Goal: Information Seeking & Learning: Find specific fact

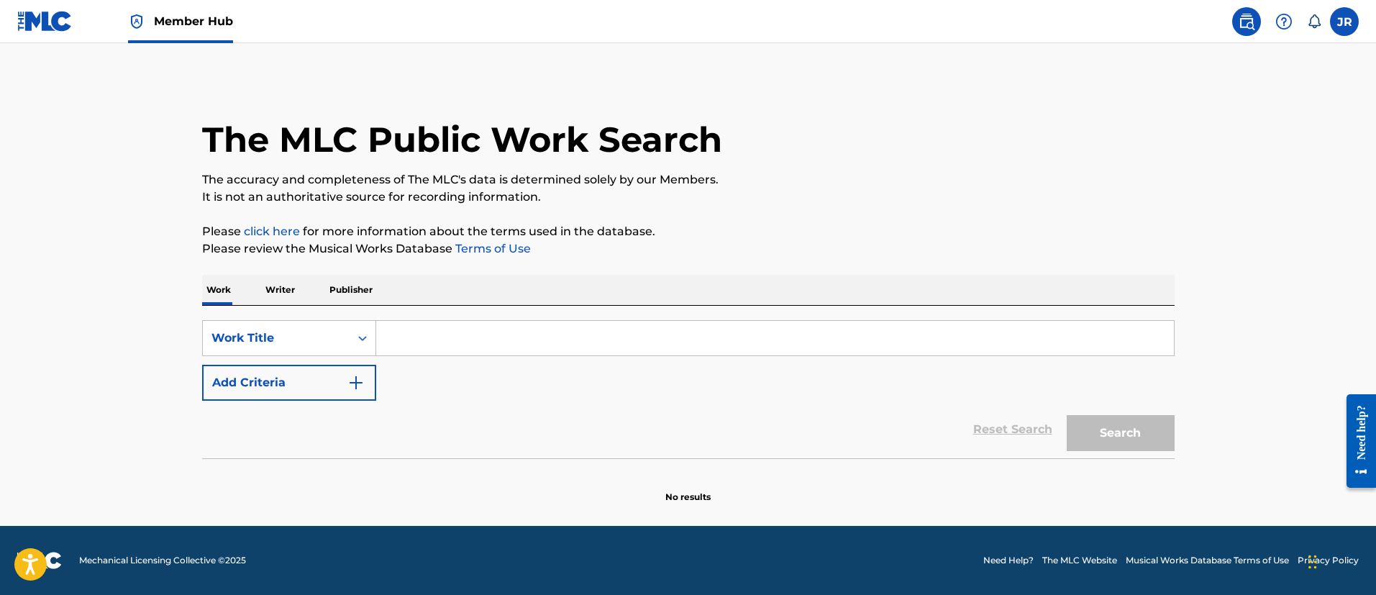
click at [521, 345] on input "Search Form" at bounding box center [775, 338] width 798 height 35
paste input "Fucking Up Streets"
type input "Fucking Up Streets"
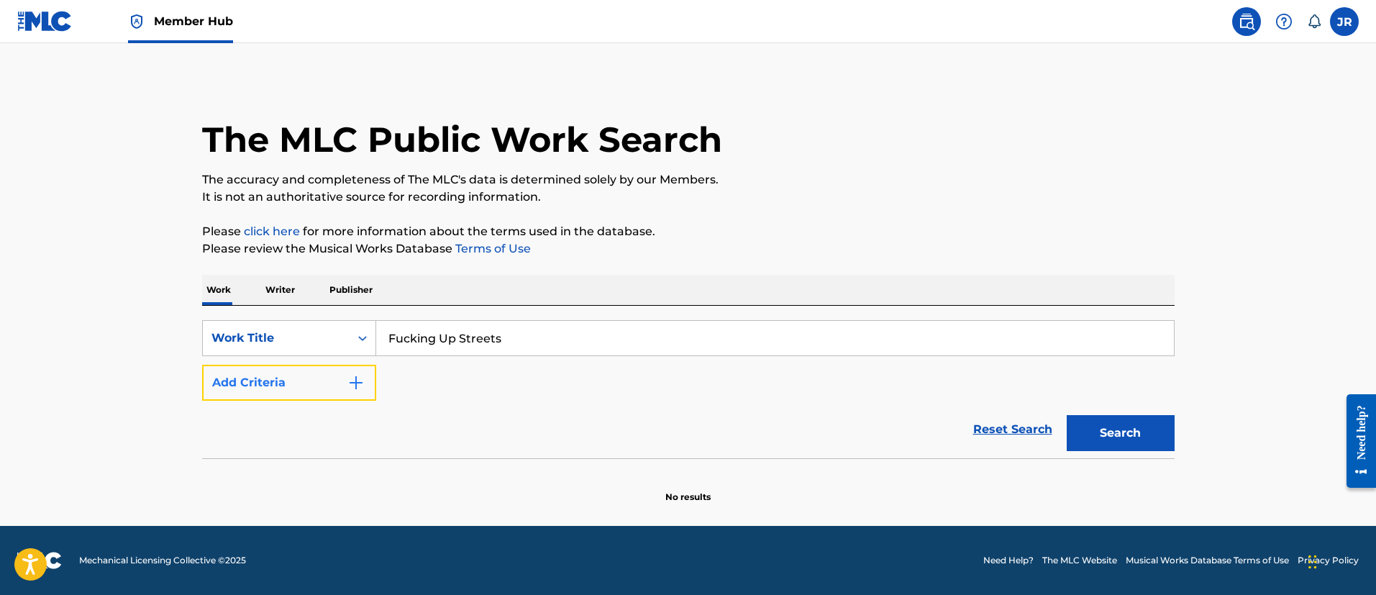
click at [277, 375] on button "Add Criteria" at bounding box center [289, 383] width 174 height 36
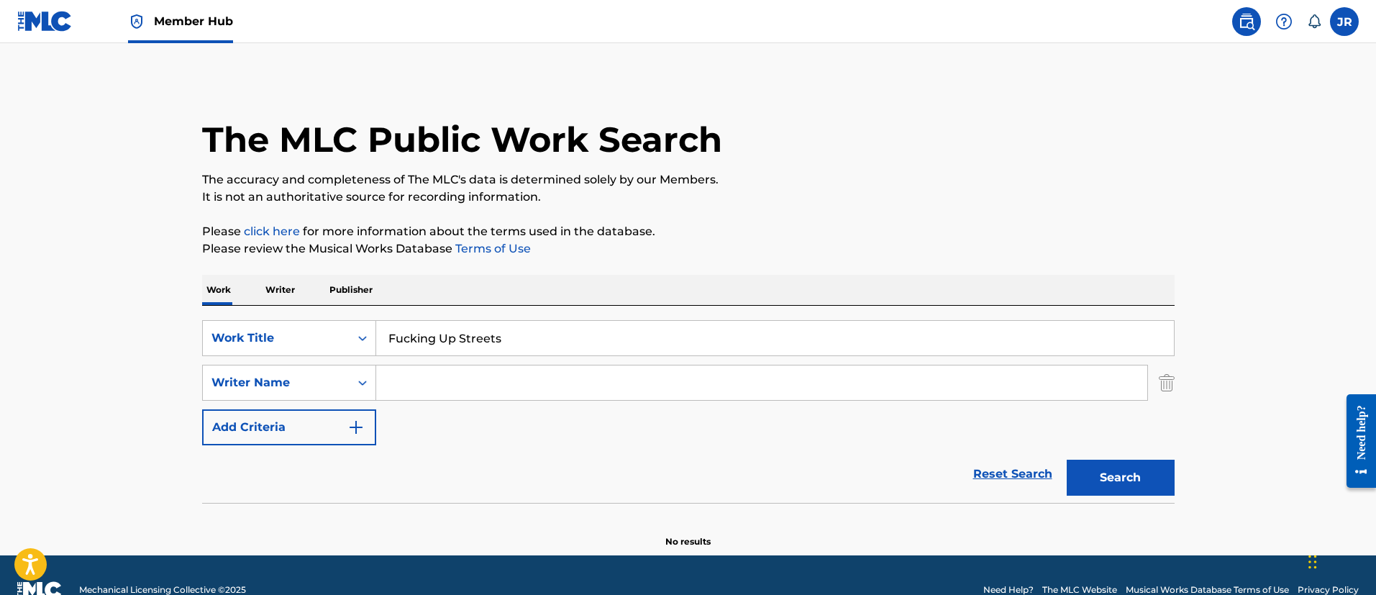
click at [427, 380] on input "Search Form" at bounding box center [761, 382] width 771 height 35
paste input "Morally [PERSON_NAME]"
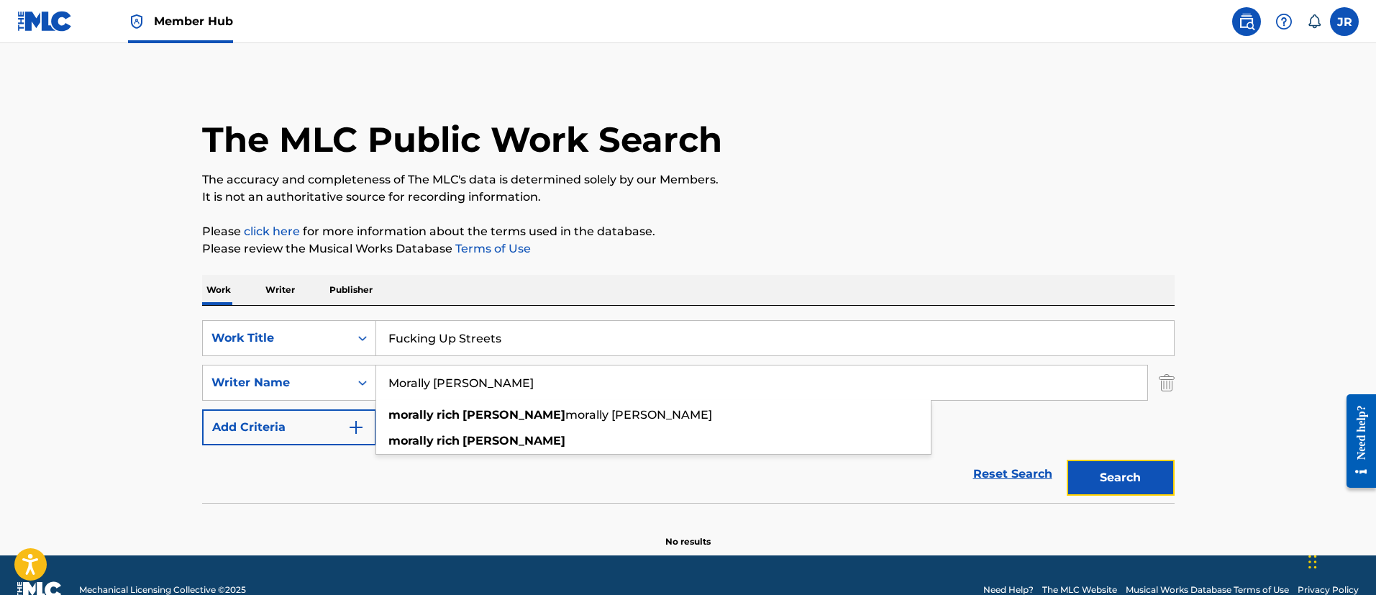
click at [1132, 469] on button "Search" at bounding box center [1121, 478] width 108 height 36
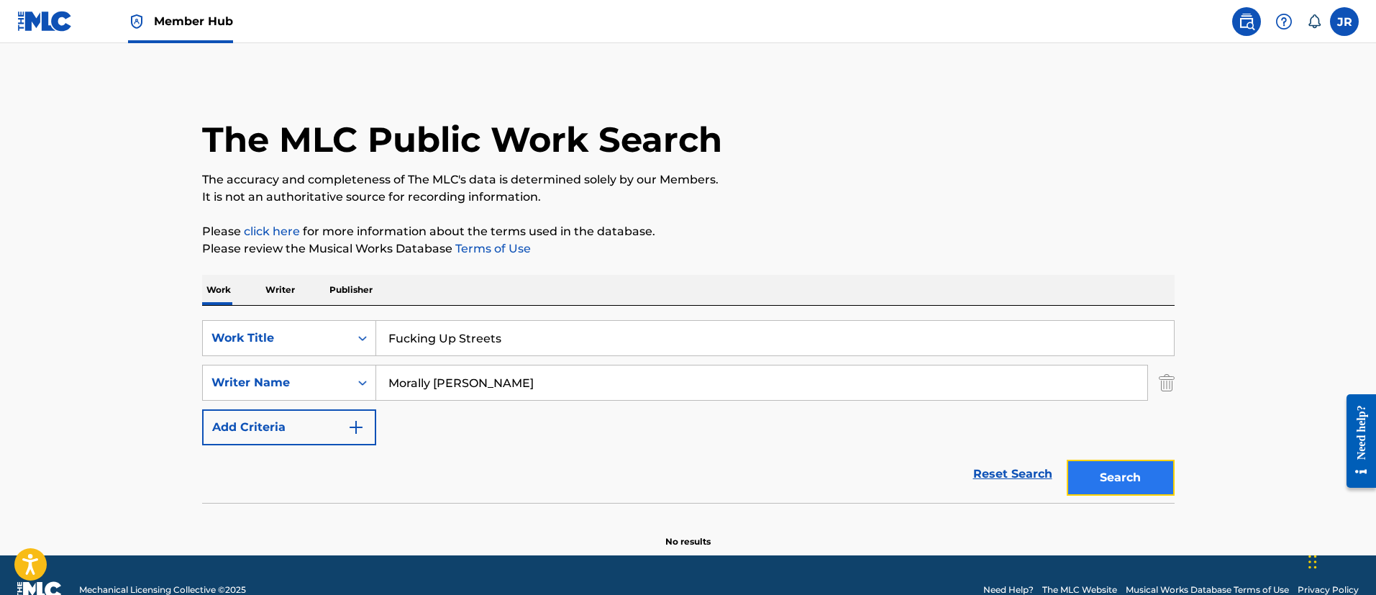
click at [1131, 480] on button "Search" at bounding box center [1121, 478] width 108 height 36
click at [475, 380] on input "Morally [PERSON_NAME]" at bounding box center [761, 382] width 771 height 35
click at [475, 381] on input "Morally [PERSON_NAME]" at bounding box center [761, 382] width 771 height 35
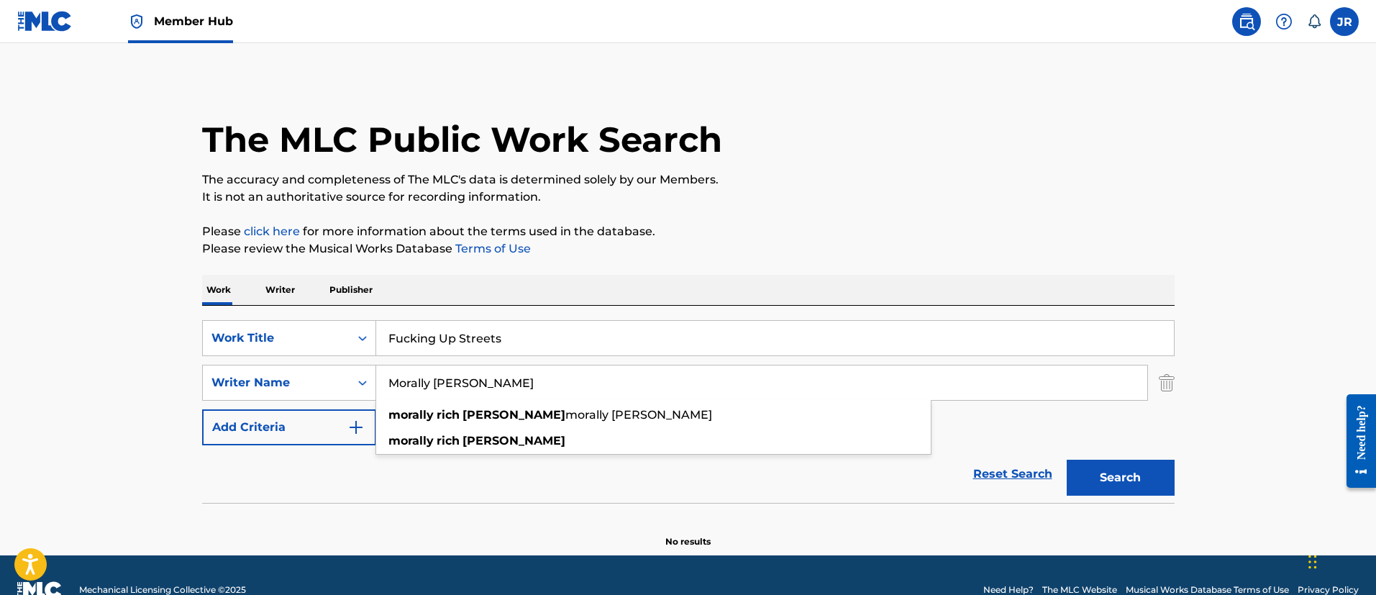
click at [474, 382] on input "Morally [PERSON_NAME]" at bounding box center [761, 382] width 771 height 35
click at [472, 382] on input "Morally [PERSON_NAME]" at bounding box center [761, 382] width 771 height 35
click at [471, 383] on input "Morally [PERSON_NAME]" at bounding box center [761, 382] width 771 height 35
paste input "[PERSON_NAME]"
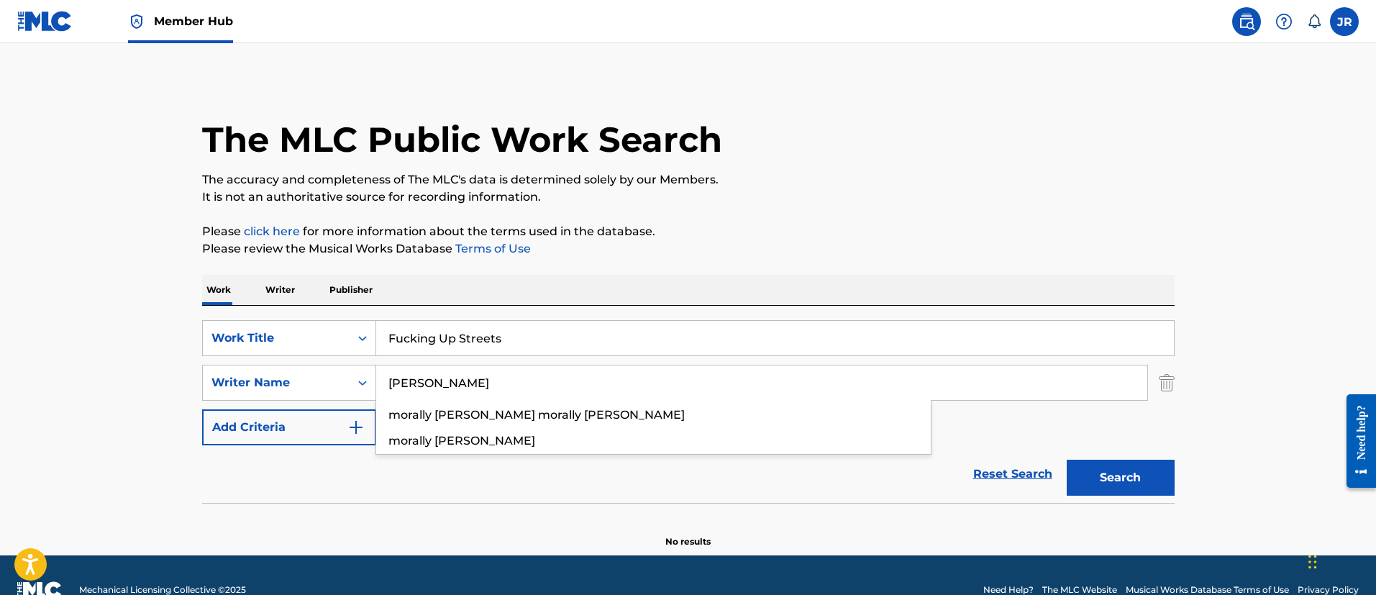
type input "[PERSON_NAME]"
click at [1067, 460] on button "Search" at bounding box center [1121, 478] width 108 height 36
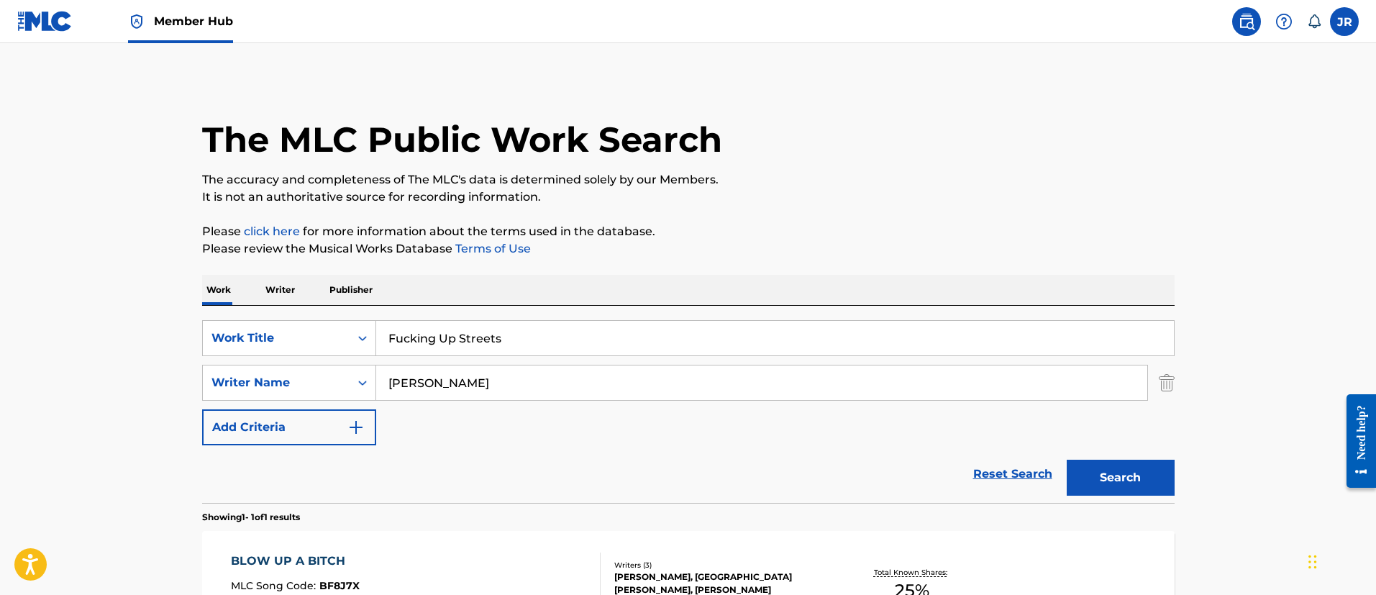
click at [653, 224] on p "Please click here for more information about the terms used in the database." at bounding box center [688, 231] width 972 height 17
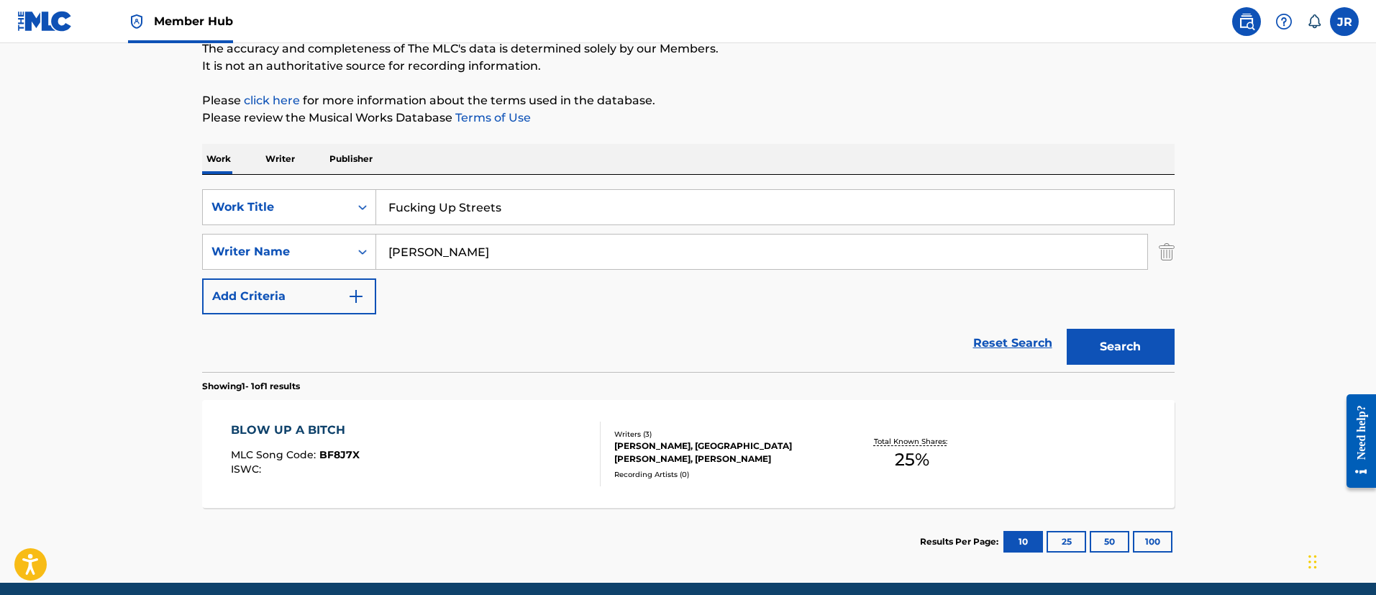
scroll to position [188, 0]
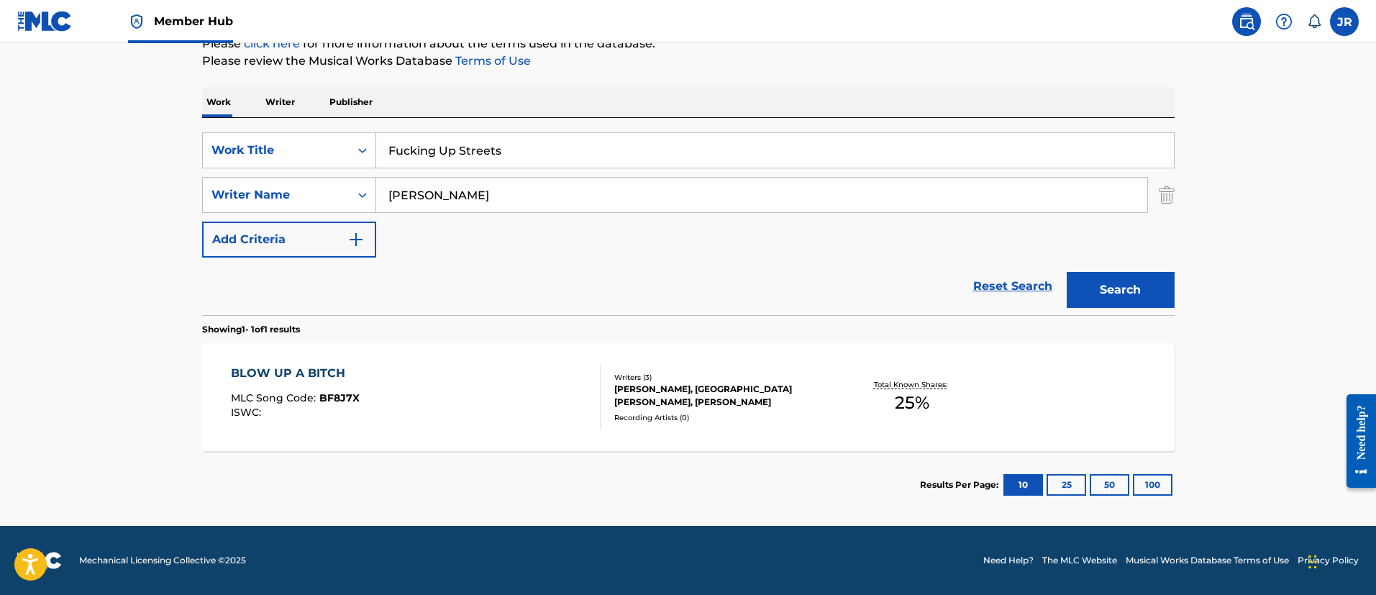
click at [464, 144] on input "Fucking Up Streets" at bounding box center [775, 150] width 798 height 35
click at [463, 144] on input "Fucking Up Streets" at bounding box center [775, 150] width 798 height 35
